Goal: Information Seeking & Learning: Check status

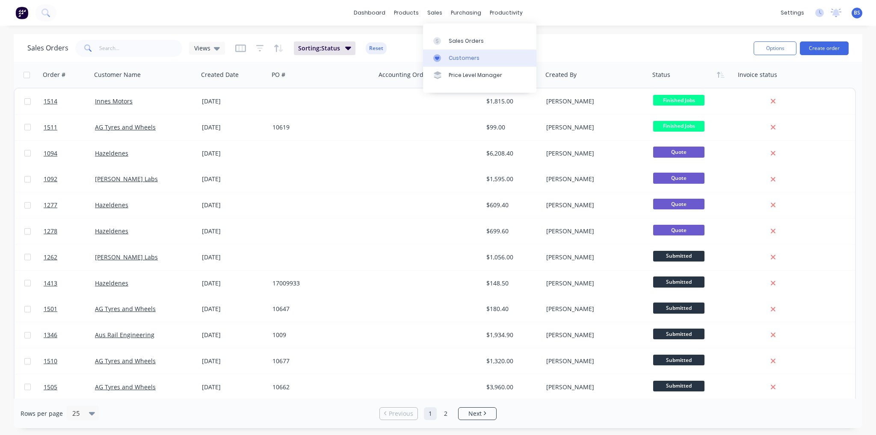
click at [457, 63] on link "Customers" at bounding box center [479, 58] width 113 height 17
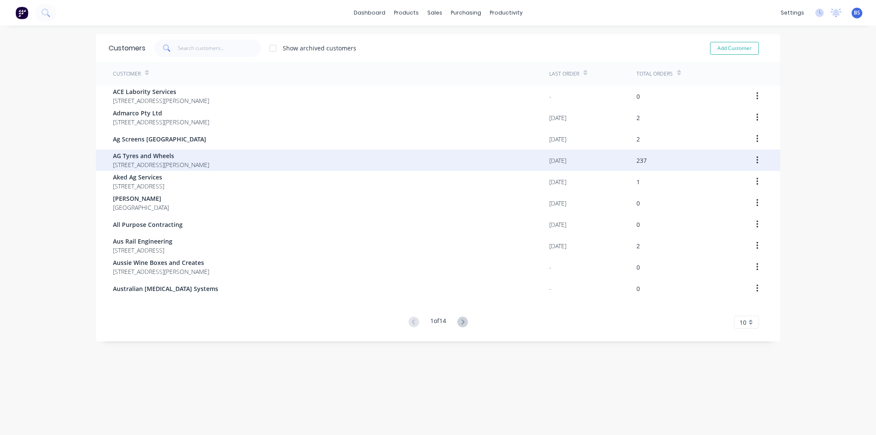
click at [169, 163] on span "[STREET_ADDRESS][PERSON_NAME]" at bounding box center [161, 164] width 96 height 9
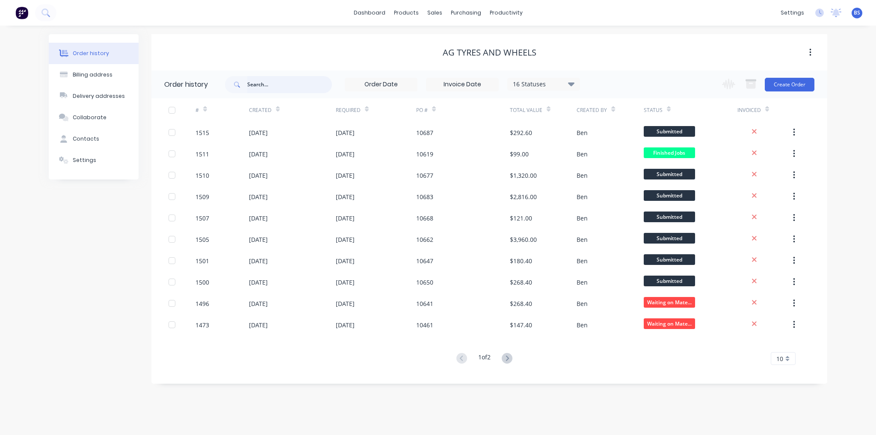
click at [262, 83] on input "text" at bounding box center [289, 84] width 85 height 17
type input "10576"
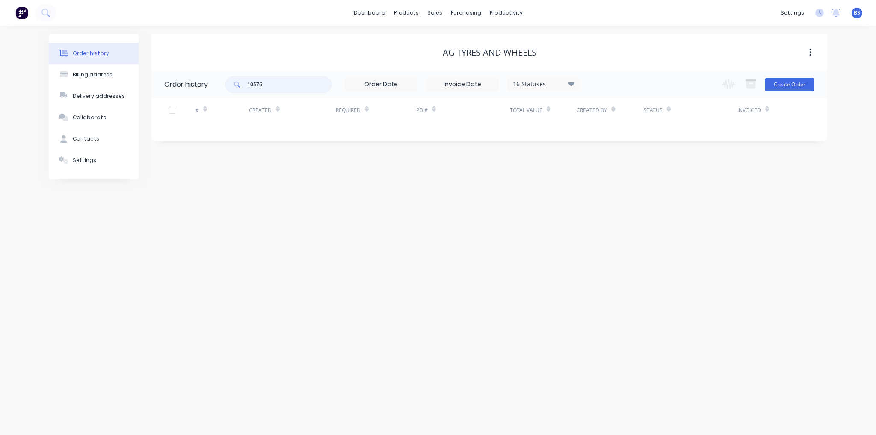
drag, startPoint x: 274, startPoint y: 90, endPoint x: 196, endPoint y: 86, distance: 77.9
click at [196, 86] on header "Order history 10576 16 Statuses Invoice Status Invoiced Not Invoiced Partial Or…" at bounding box center [489, 85] width 676 height 28
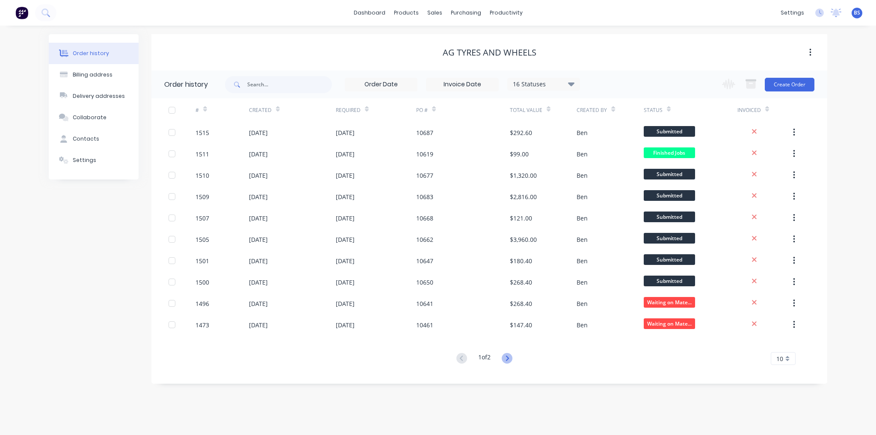
click at [508, 361] on icon at bounding box center [507, 358] width 11 height 11
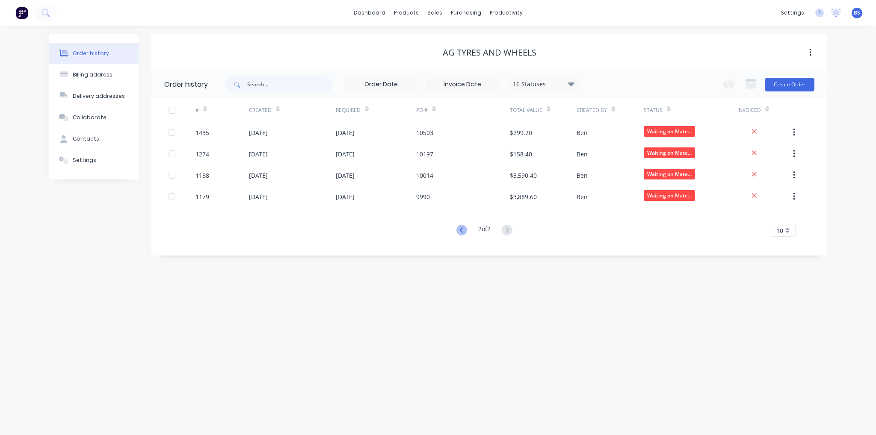
click at [458, 232] on icon at bounding box center [461, 230] width 11 height 11
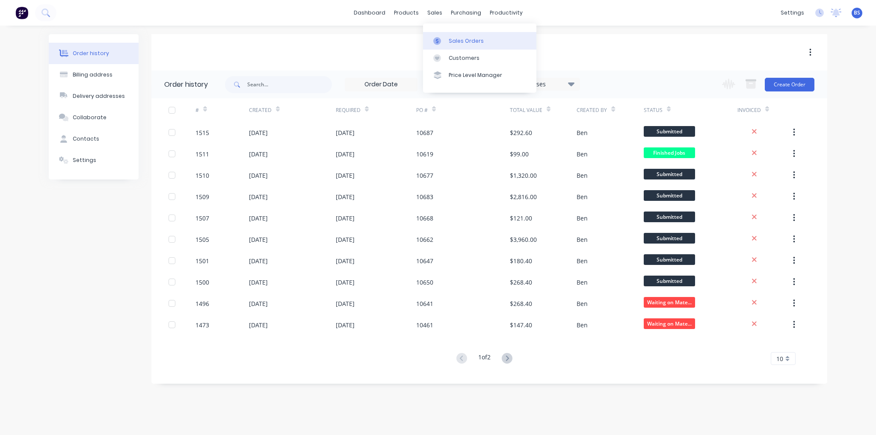
click at [453, 33] on link "Sales Orders" at bounding box center [479, 40] width 113 height 17
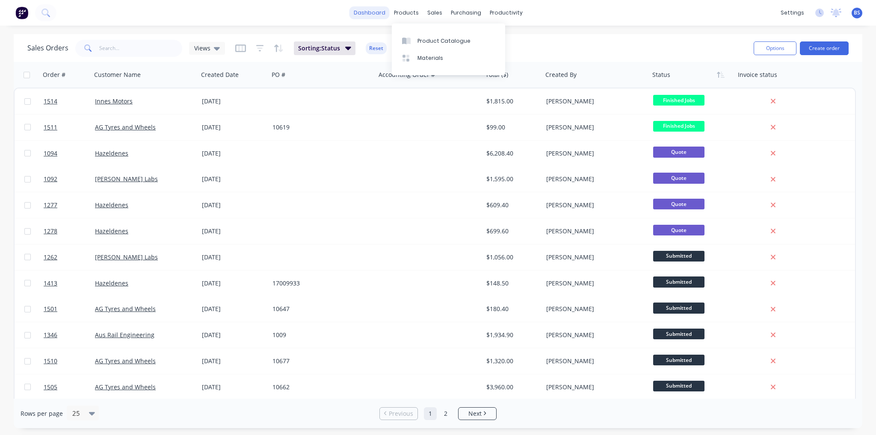
click at [389, 12] on link "dashboard" at bounding box center [369, 12] width 40 height 13
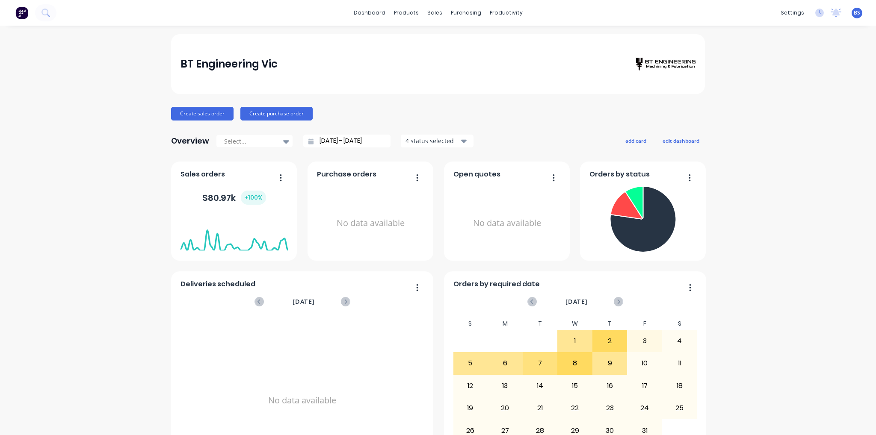
click at [812, 225] on div "BT Engineering Vic Create sales order Create purchase order Overview Select... …" at bounding box center [438, 257] width 876 height 447
